Goal: Task Accomplishment & Management: Use online tool/utility

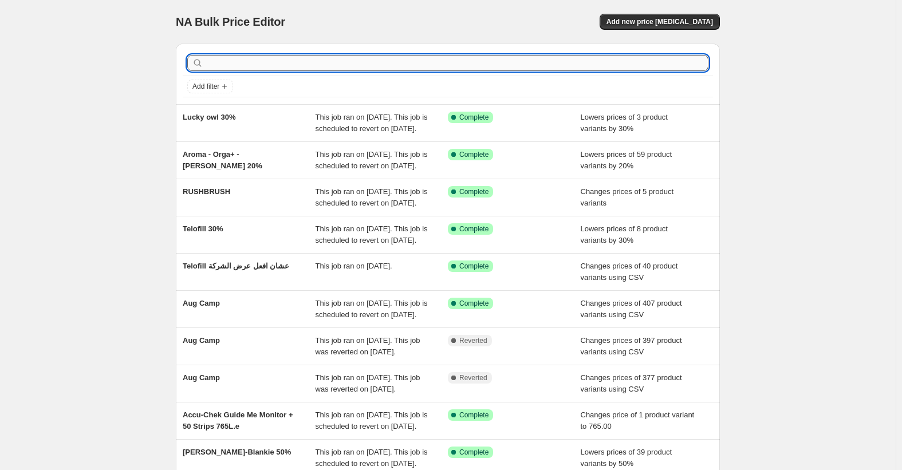
click at [280, 62] on input "text" at bounding box center [456, 63] width 503 height 16
type input "فثمخ"
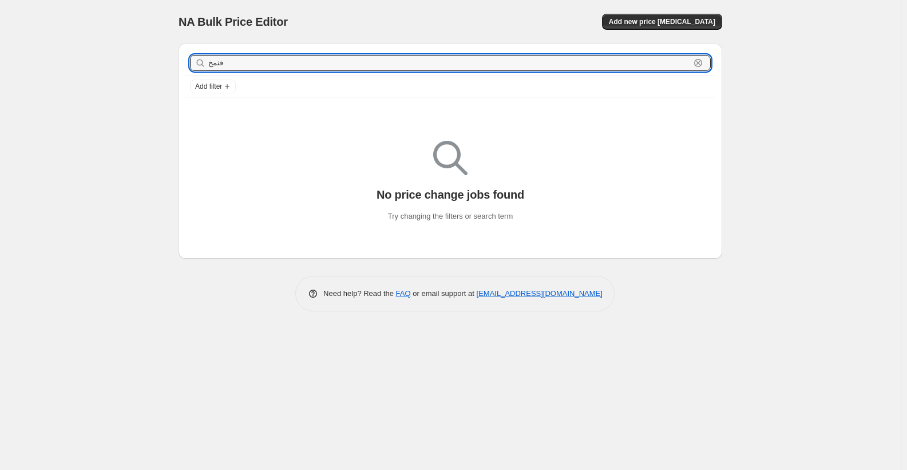
click at [280, 62] on input "فثمخ" at bounding box center [449, 63] width 482 height 16
type input "telo"
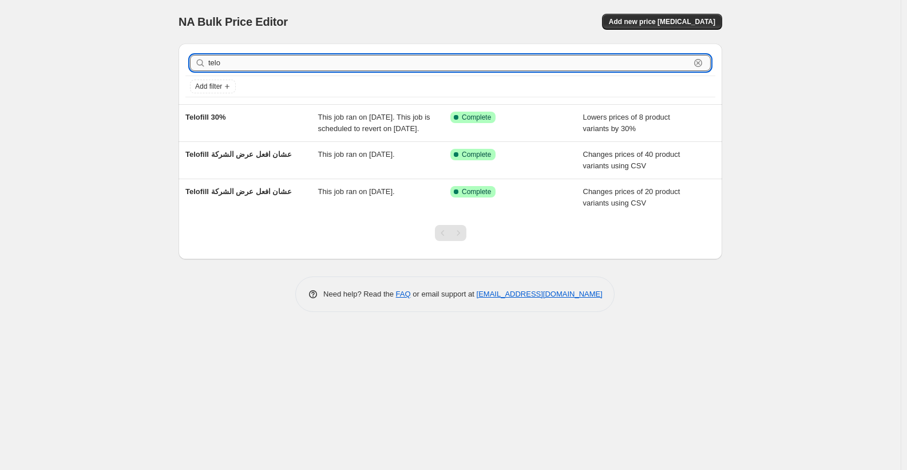
click at [218, 63] on input "telo" at bounding box center [449, 63] width 482 height 16
type input "tello"
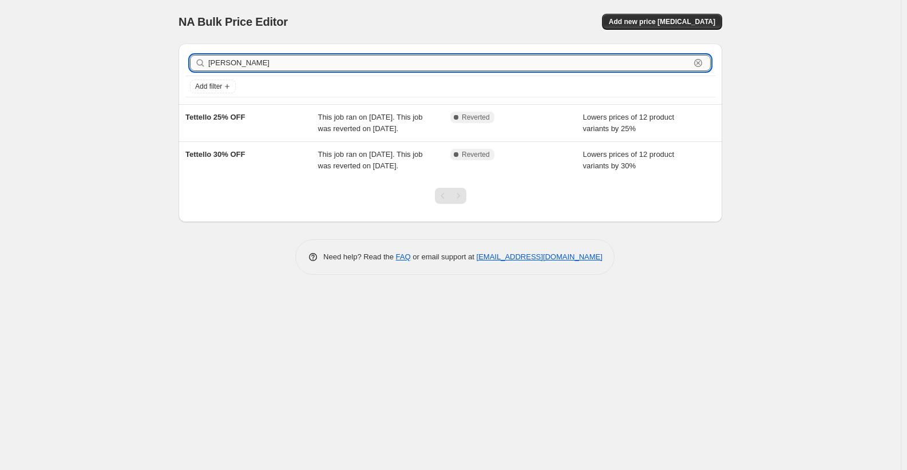
click at [259, 65] on input "tello" at bounding box center [449, 63] width 482 height 16
type input "telo"
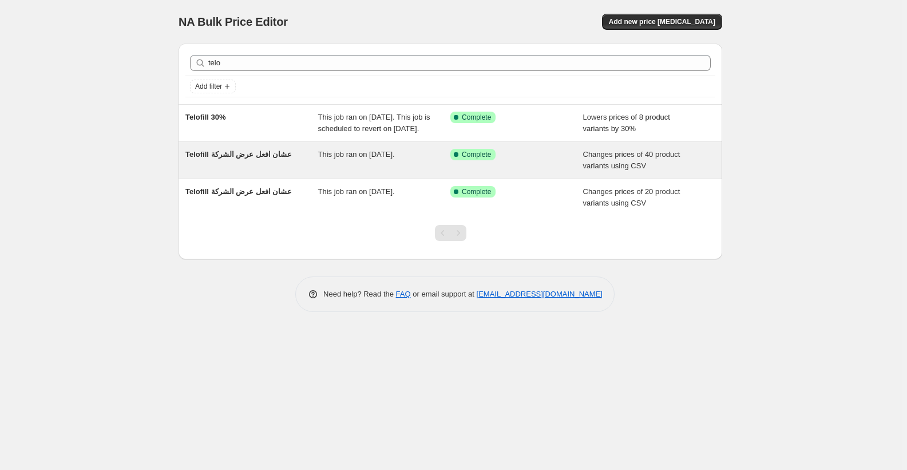
drag, startPoint x: 242, startPoint y: 166, endPoint x: 220, endPoint y: 169, distance: 21.9
drag, startPoint x: 220, startPoint y: 169, endPoint x: 212, endPoint y: 165, distance: 8.7
click at [212, 159] on span "Telofill عشان افعل عرض الشركة" at bounding box center [238, 154] width 106 height 9
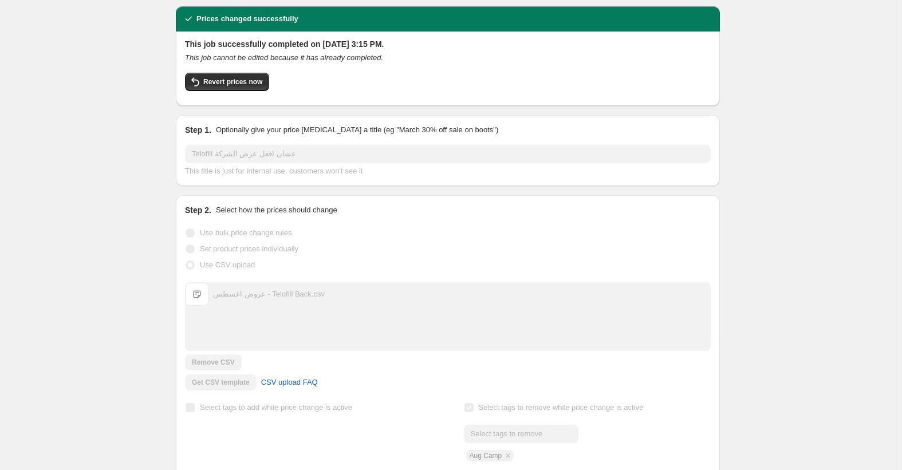
scroll to position [57, 0]
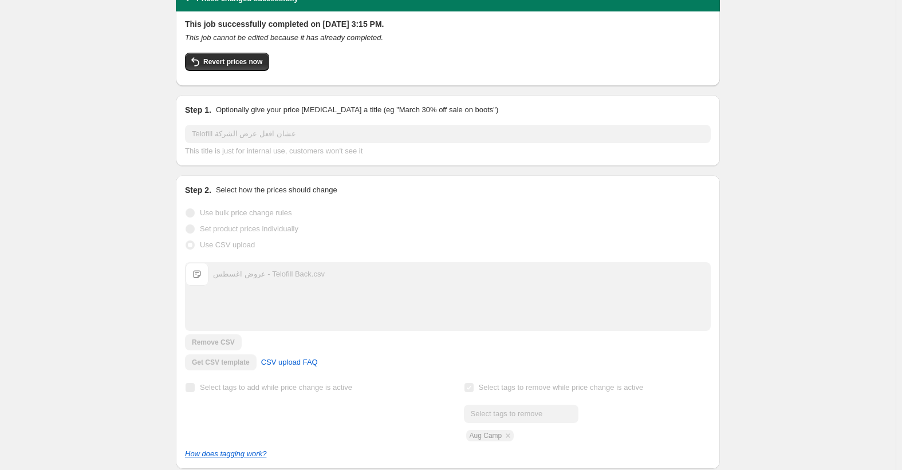
click at [200, 274] on span "عروض اغسطس - Telofill Back.csv" at bounding box center [196, 274] width 23 height 23
click at [235, 263] on div "عروض اغسطس - Telofill Back.csv عروض اغسطس - Telofill Back.csv" at bounding box center [447, 274] width 524 height 23
click at [341, 243] on div "Use CSV upload" at bounding box center [447, 245] width 525 height 16
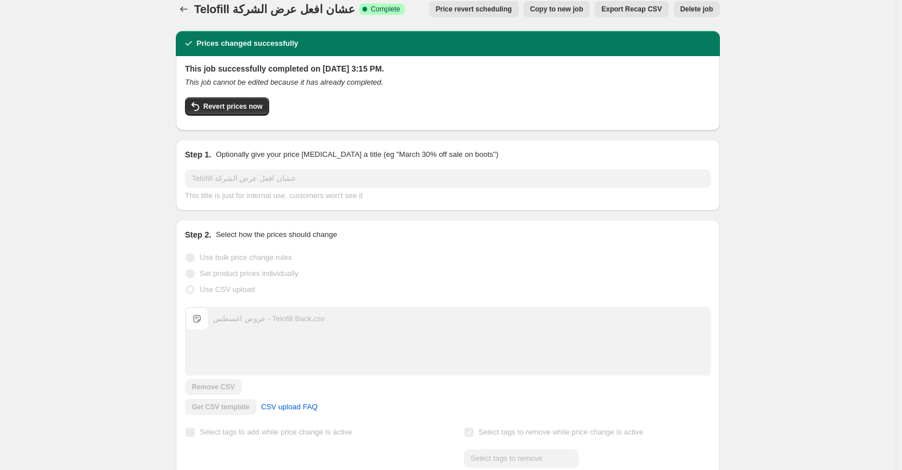
scroll to position [0, 0]
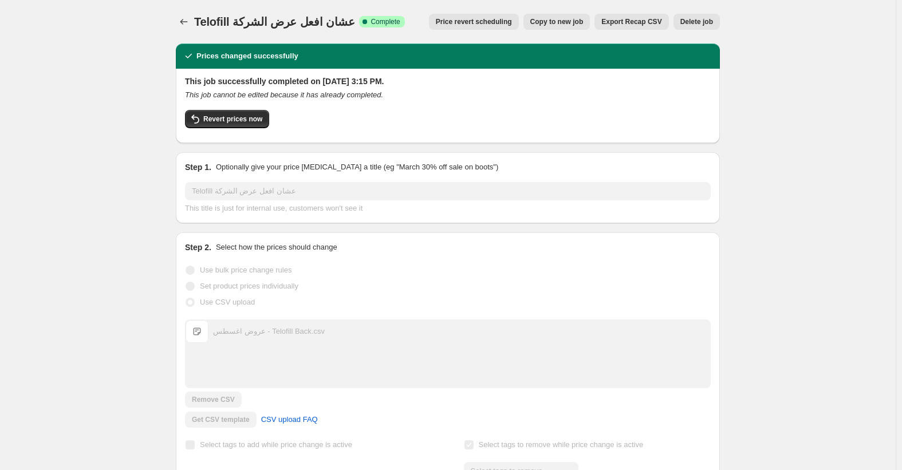
click at [551, 25] on span "Copy to new job" at bounding box center [556, 21] width 53 height 9
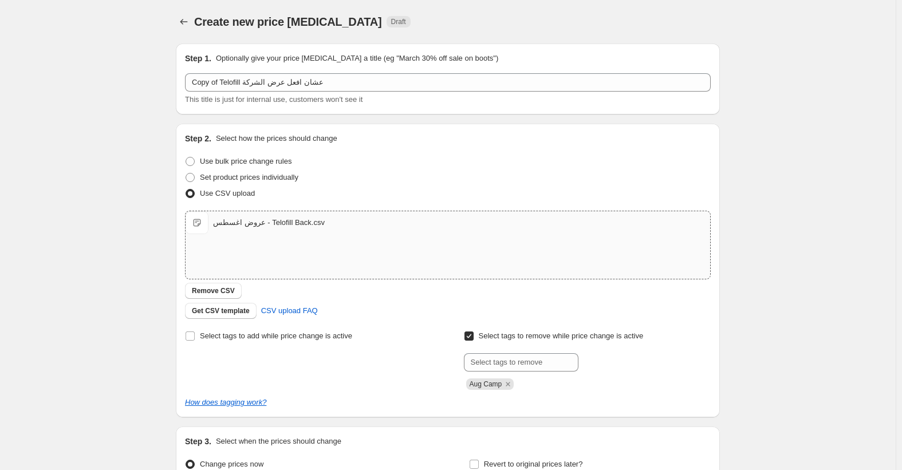
click at [198, 221] on span "عروض اغسطس - Telofill Back.csv" at bounding box center [196, 222] width 23 height 23
click at [303, 230] on div "عروض اغسطس - Telofill Back.csv عروض اغسطس - Telofill Back.csv" at bounding box center [447, 222] width 524 height 23
click at [229, 220] on div "عروض اغسطس - Telofill Back.csv" at bounding box center [269, 222] width 112 height 11
click at [266, 223] on div "عروض اغسطس - Telofill Back.csv" at bounding box center [269, 222] width 112 height 11
type input "C:\fakepath\عروض اغسطس - Telofill Back (1).csv"
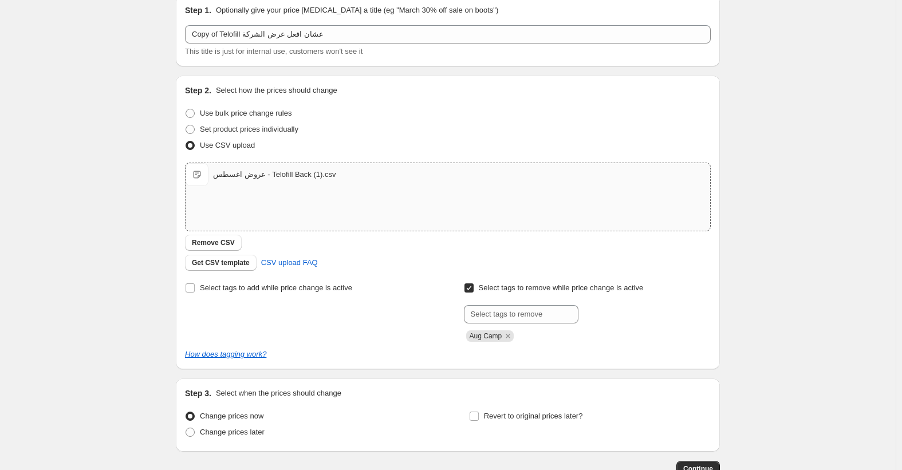
scroll to position [125, 0]
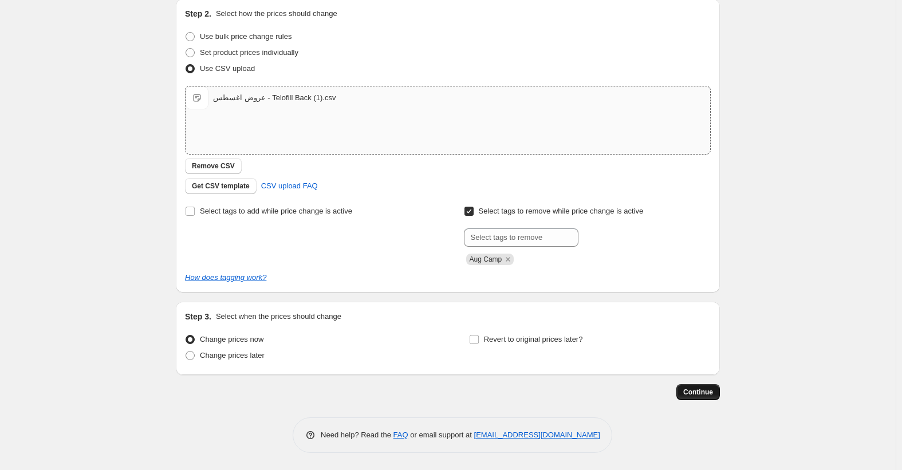
click at [710, 396] on span "Continue" at bounding box center [698, 392] width 30 height 9
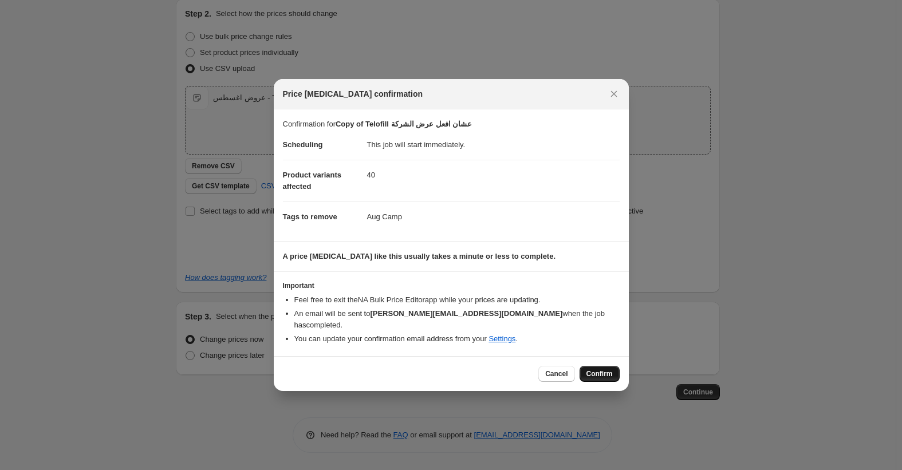
click at [590, 371] on span "Confirm" at bounding box center [599, 373] width 26 height 9
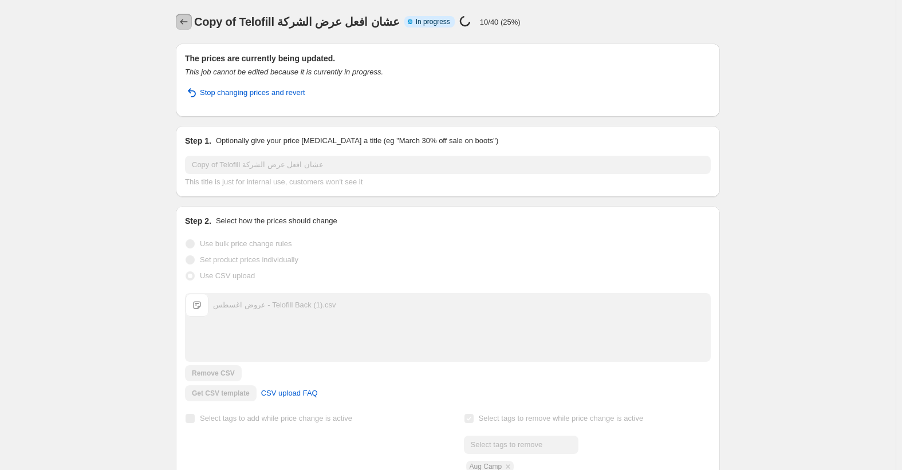
click at [189, 20] on icon "Price change jobs" at bounding box center [183, 21] width 11 height 11
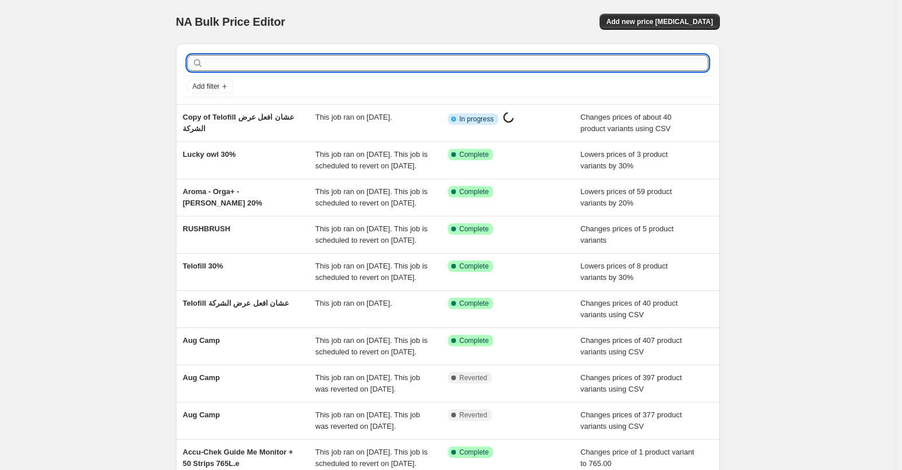
click at [303, 62] on input "text" at bounding box center [456, 63] width 503 height 16
type input "telo"
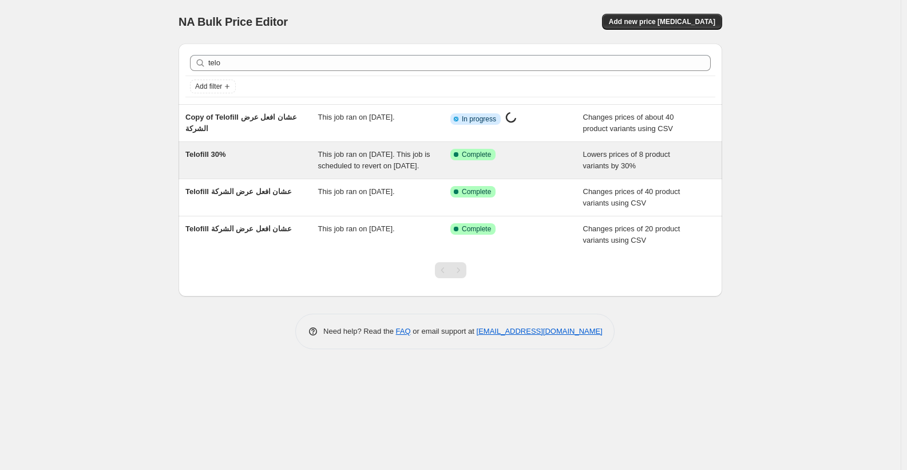
click at [220, 156] on span "Telofill 30%" at bounding box center [205, 154] width 41 height 9
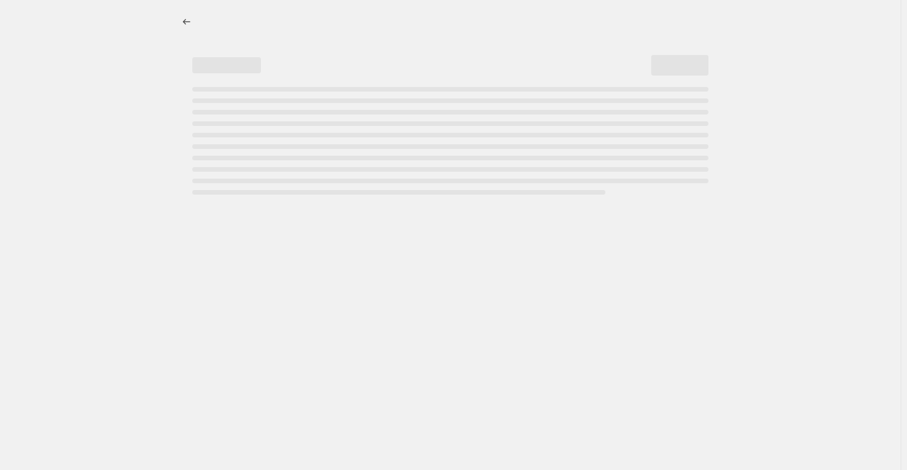
select select "percentage"
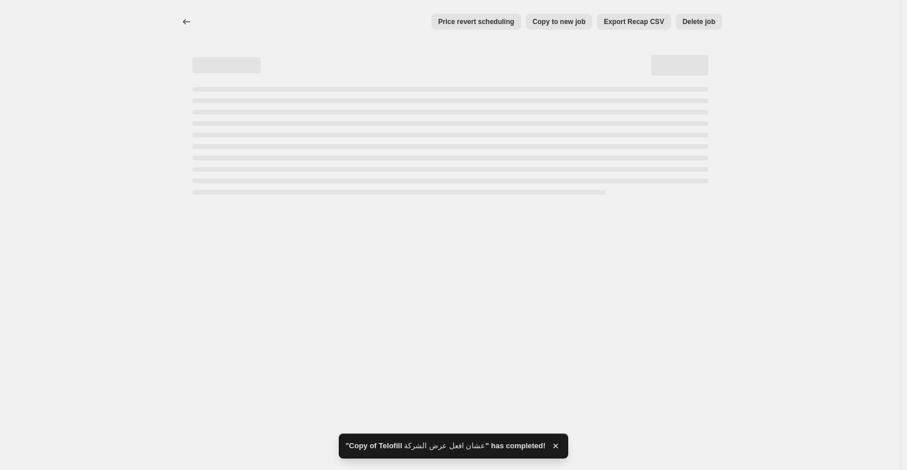
select select "percentage"
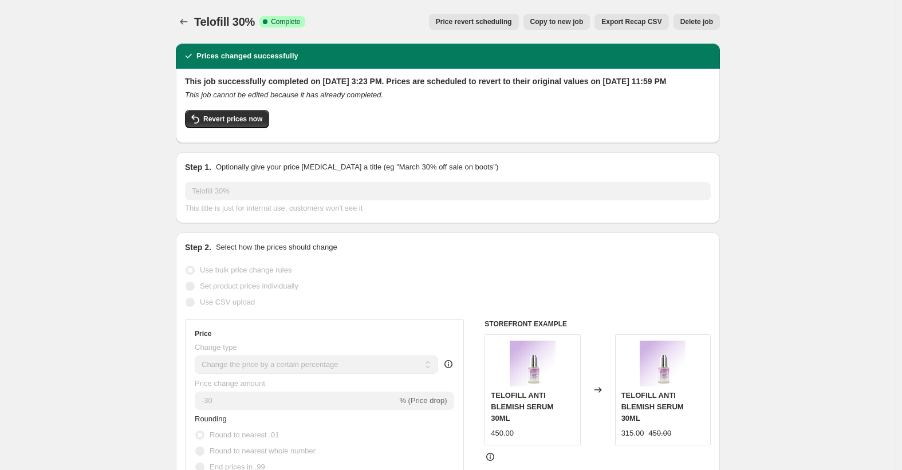
click at [570, 21] on span "Copy to new job" at bounding box center [556, 21] width 53 height 9
select select "percentage"
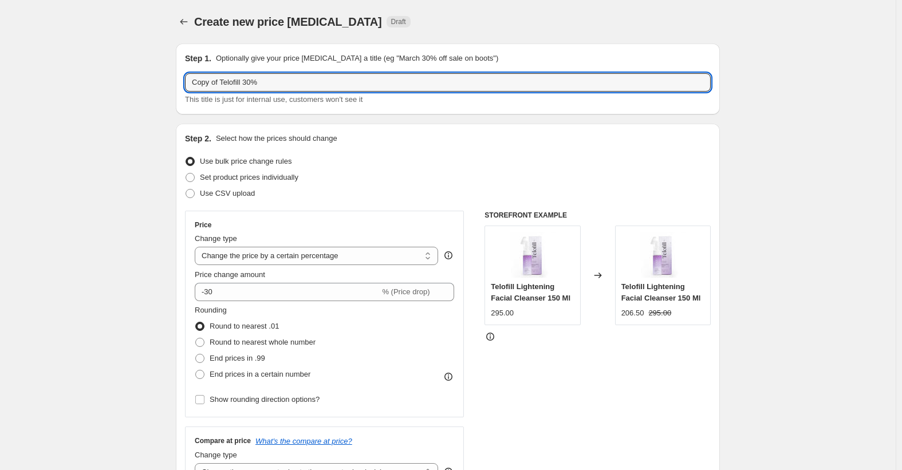
drag, startPoint x: 223, startPoint y: 82, endPoint x: 113, endPoint y: 86, distance: 110.0
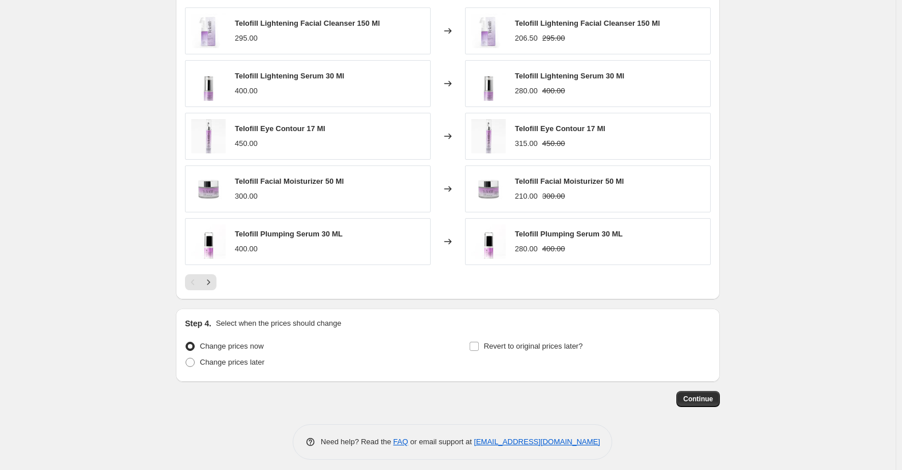
scroll to position [710, 0]
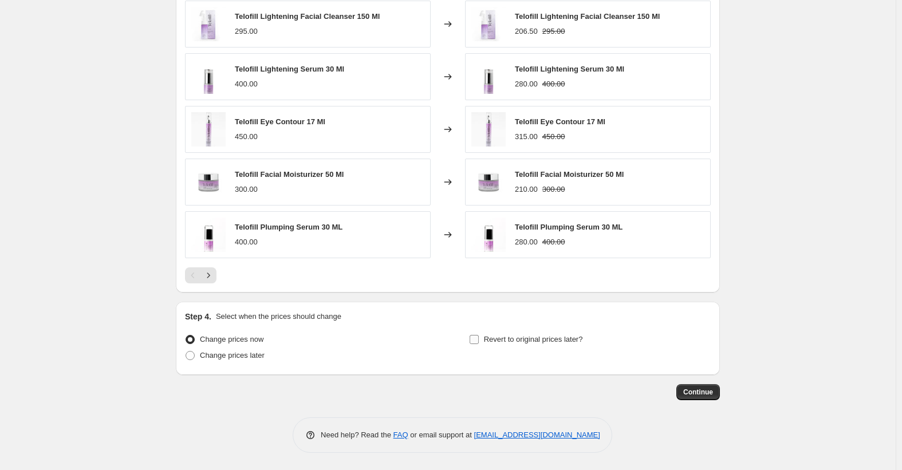
type input "Telofill 30%"
click at [505, 336] on span "Revert to original prices later?" at bounding box center [533, 339] width 99 height 9
click at [479, 336] on input "Revert to original prices later?" at bounding box center [473, 339] width 9 height 9
checkbox input "true"
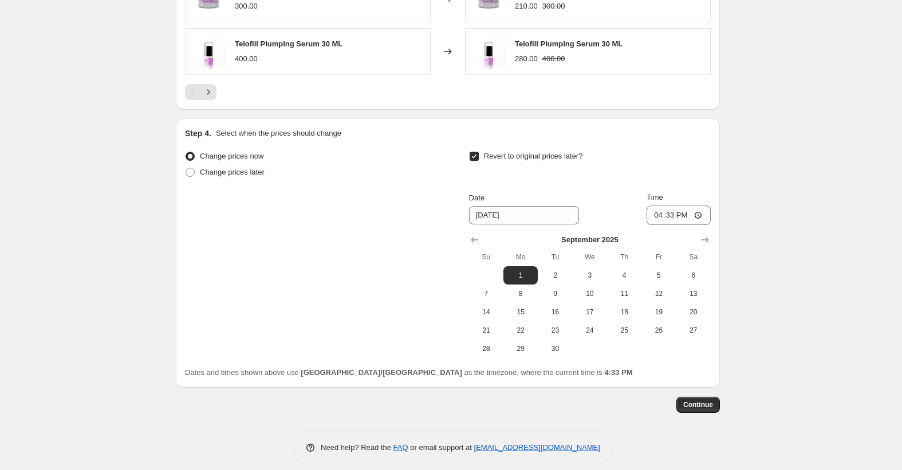
scroll to position [906, 0]
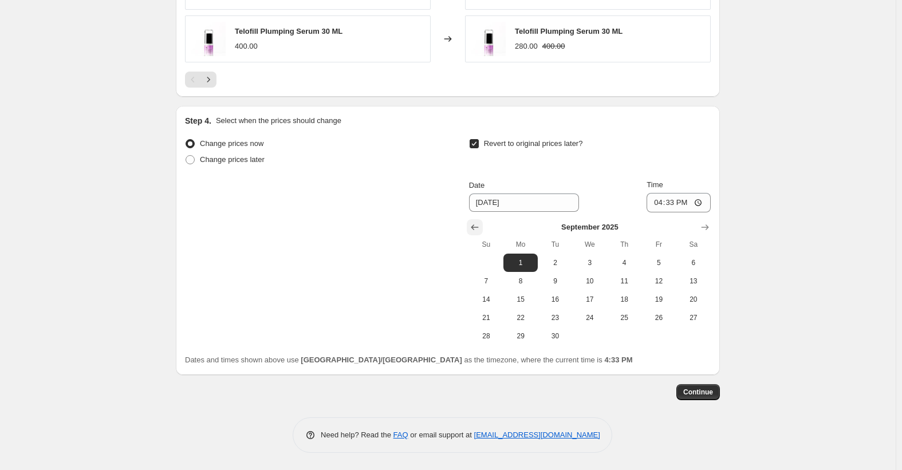
click at [474, 228] on icon "Show previous month, August 2025" at bounding box center [474, 227] width 11 height 11
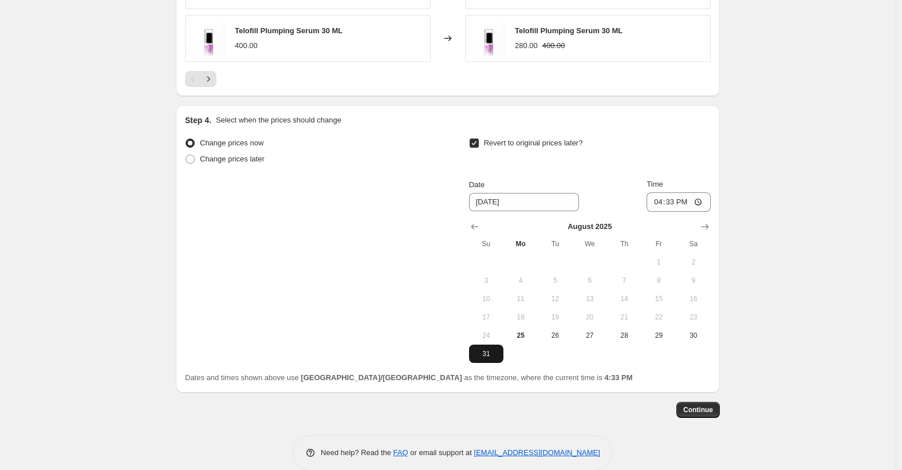
click at [496, 357] on span "31" at bounding box center [485, 353] width 25 height 9
type input "[DATE]"
click at [658, 205] on input "16:33" at bounding box center [678, 201] width 64 height 19
type input "23:59"
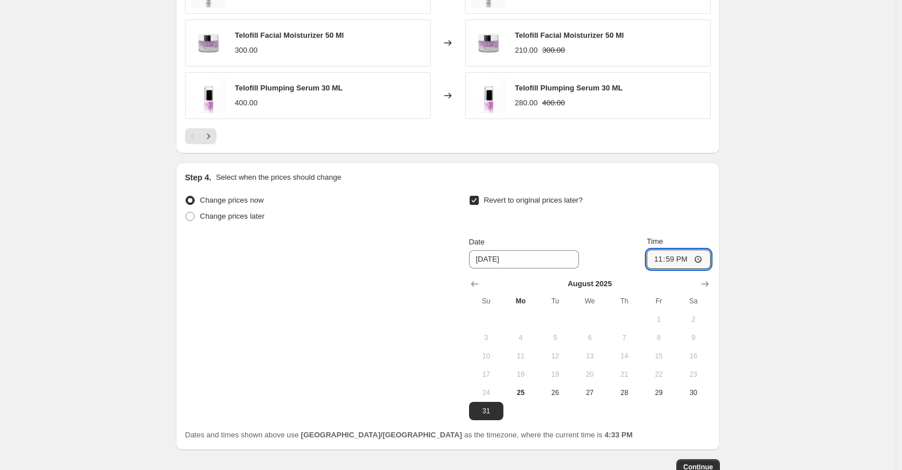
scroll to position [924, 0]
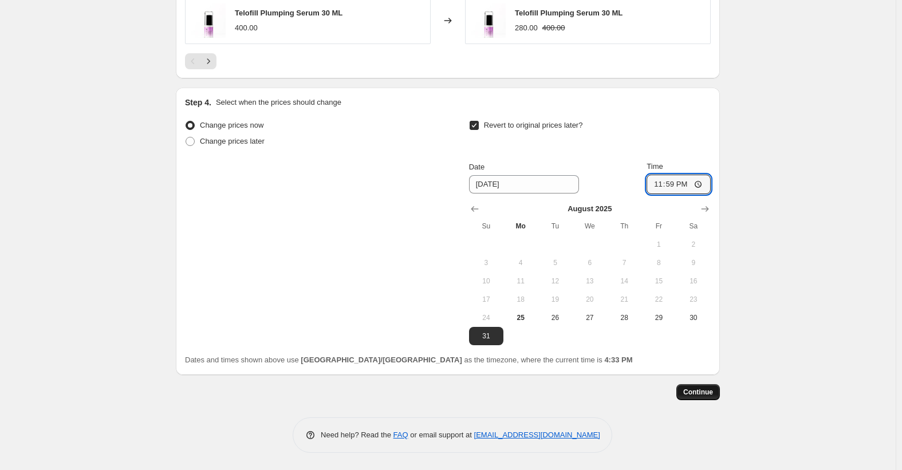
click at [699, 392] on span "Continue" at bounding box center [698, 392] width 30 height 9
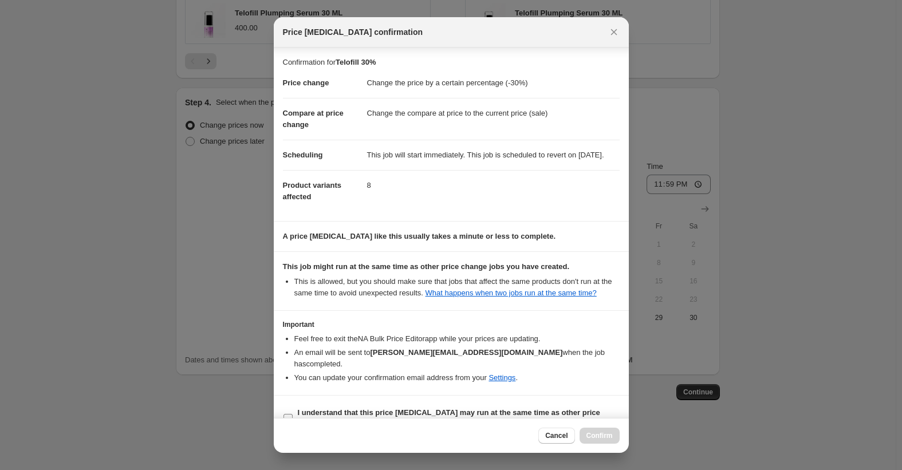
scroll to position [23, 0]
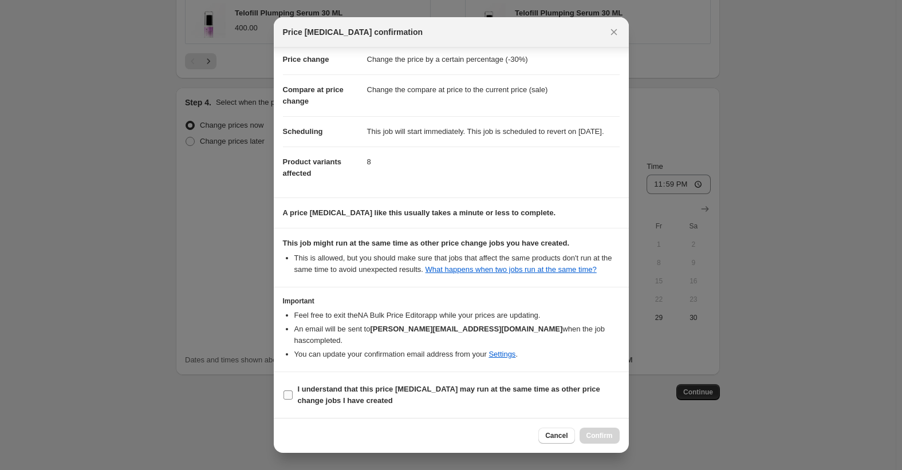
click at [330, 385] on b "I understand that this price change job may run at the same time as other price…" at bounding box center [449, 395] width 302 height 20
click at [293, 390] on input "I understand that this price change job may run at the same time as other price…" at bounding box center [287, 394] width 9 height 9
checkbox input "true"
click at [599, 434] on span "Confirm" at bounding box center [599, 435] width 26 height 9
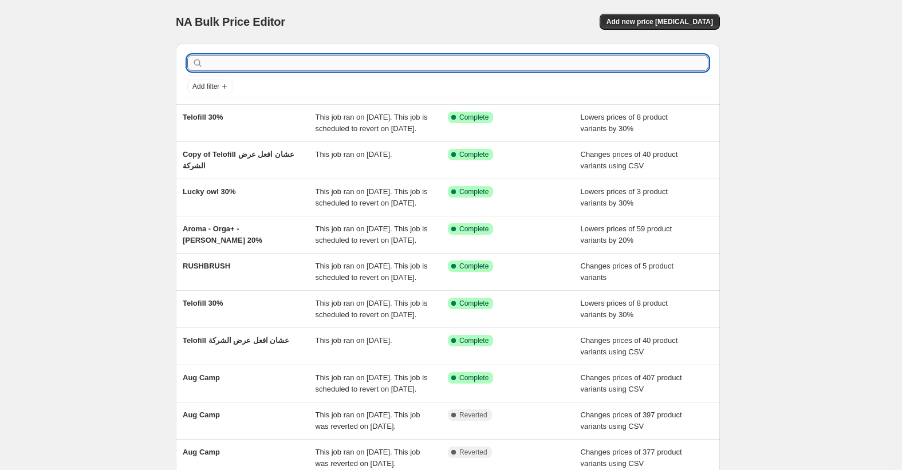
click at [253, 64] on input "text" at bounding box center [456, 63] width 503 height 16
type input "telo"
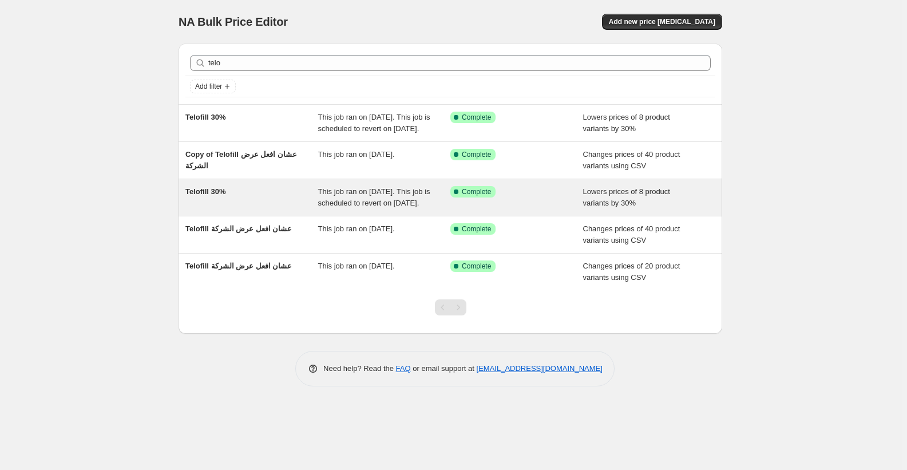
click at [230, 203] on div "Telofill 30%" at bounding box center [251, 197] width 133 height 23
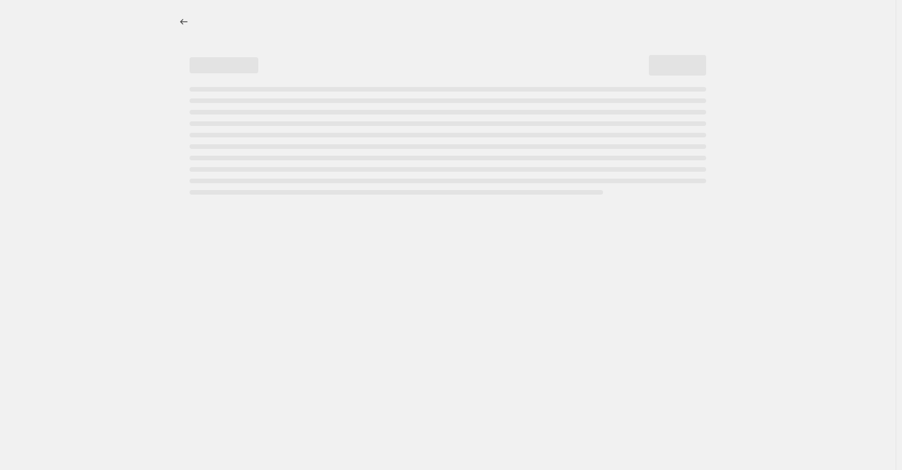
select select "percentage"
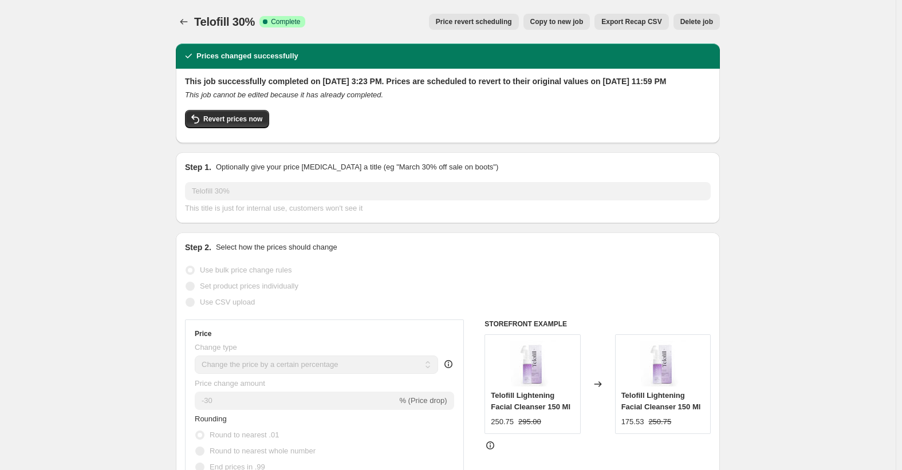
click at [691, 26] on span "Delete job" at bounding box center [696, 21] width 33 height 9
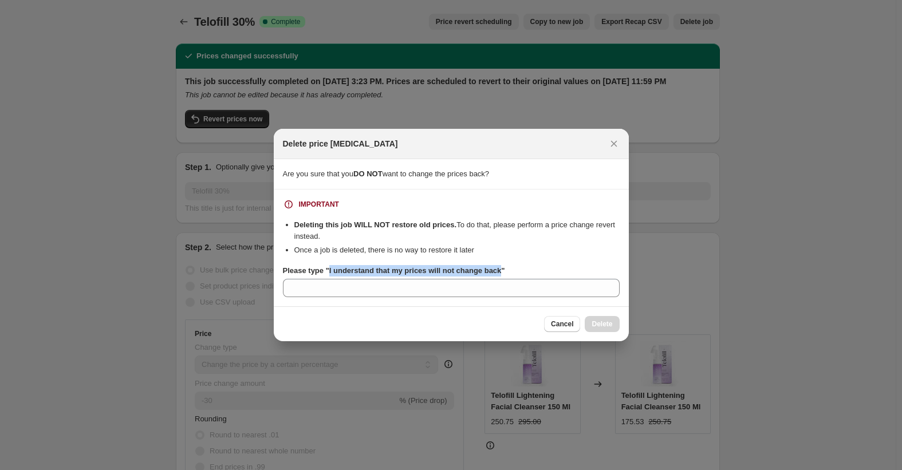
drag, startPoint x: 327, startPoint y: 268, endPoint x: 497, endPoint y: 271, distance: 170.6
click at [497, 271] on b "Please type "I understand that my prices will not change back"" at bounding box center [394, 270] width 222 height 9
copy b "I understand that my prices will not change back"
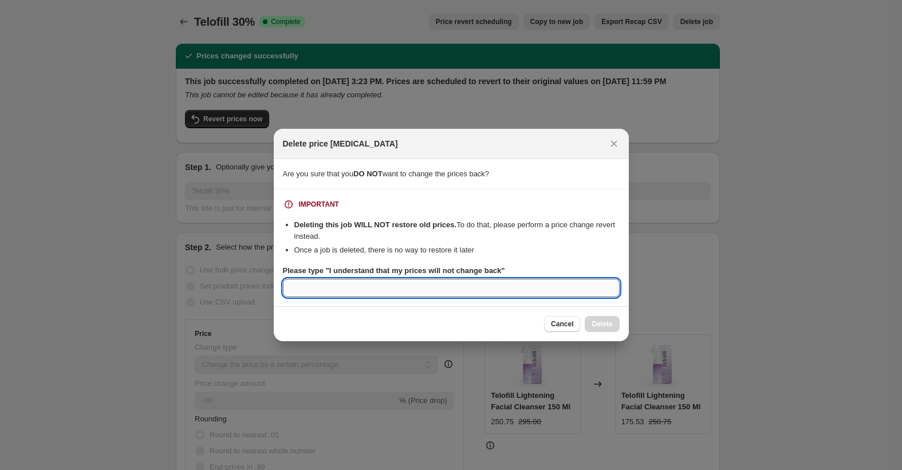
click at [485, 284] on input "Please type "I understand that my prices will not change back"" at bounding box center [451, 288] width 337 height 18
paste input "I understand that my prices will not change back"
type input "I understand that my prices will not change back"
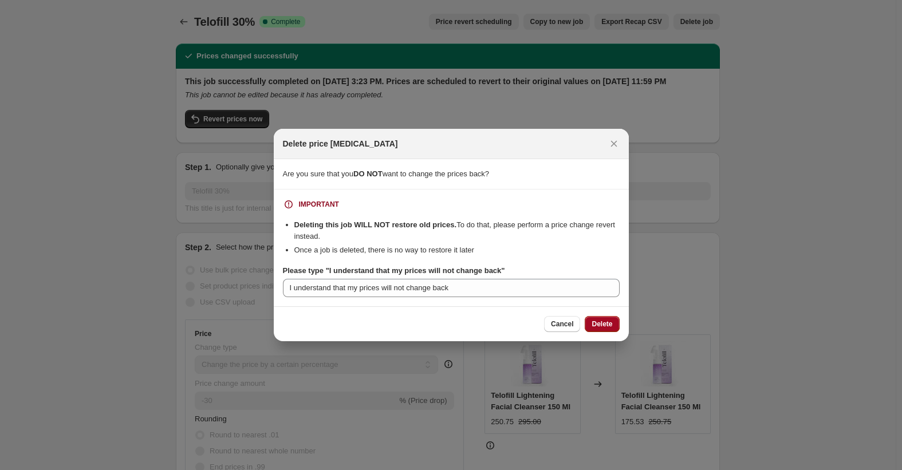
click at [593, 321] on span "Delete" at bounding box center [601, 323] width 21 height 9
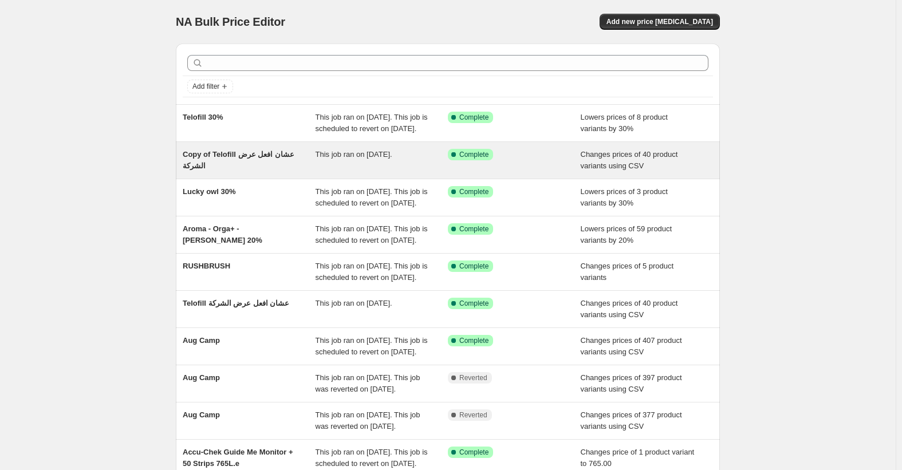
click at [240, 169] on span "Copy of Telofill عشان افعل عرض الشركة" at bounding box center [239, 160] width 112 height 20
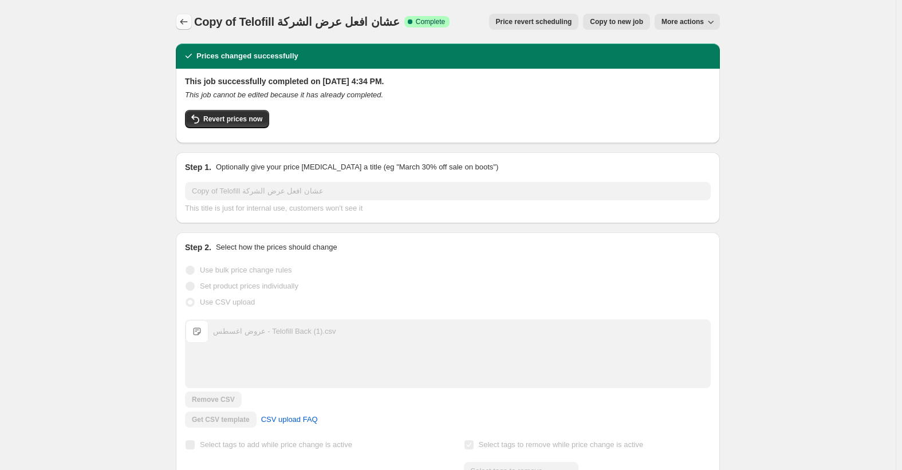
click at [189, 21] on icon "Price change jobs" at bounding box center [183, 21] width 11 height 11
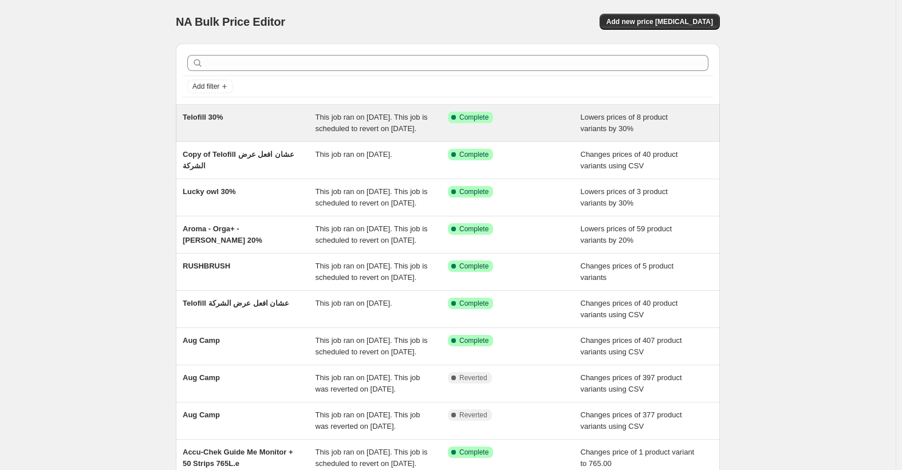
click at [222, 117] on span "Telofill 30%" at bounding box center [203, 117] width 41 height 9
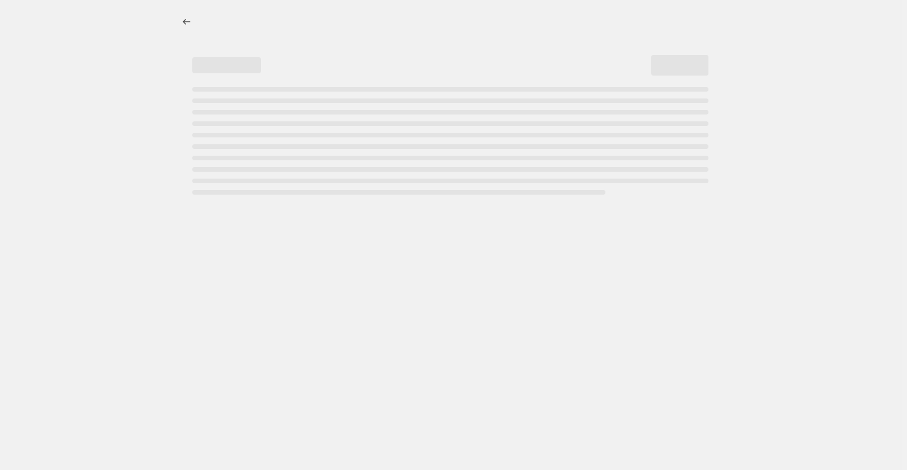
select select "percentage"
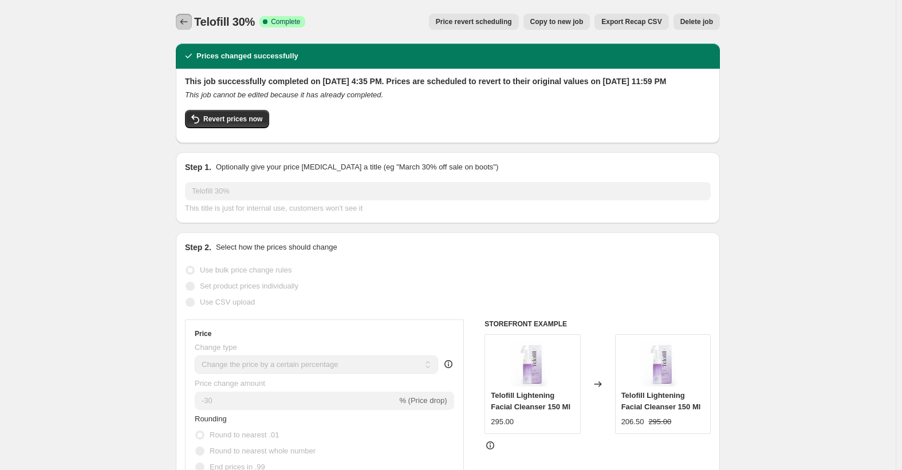
click at [189, 20] on icon "Price change jobs" at bounding box center [183, 21] width 11 height 11
